Goal: Navigation & Orientation: Go to known website

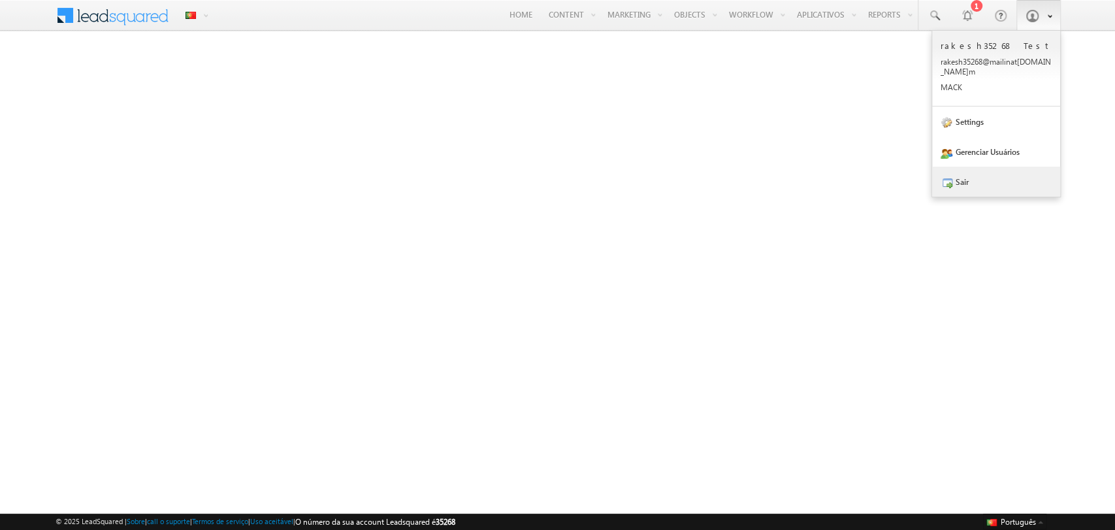
click at [997, 179] on link "Sair" at bounding box center [996, 182] width 128 height 30
